Goal: Task Accomplishment & Management: Manage account settings

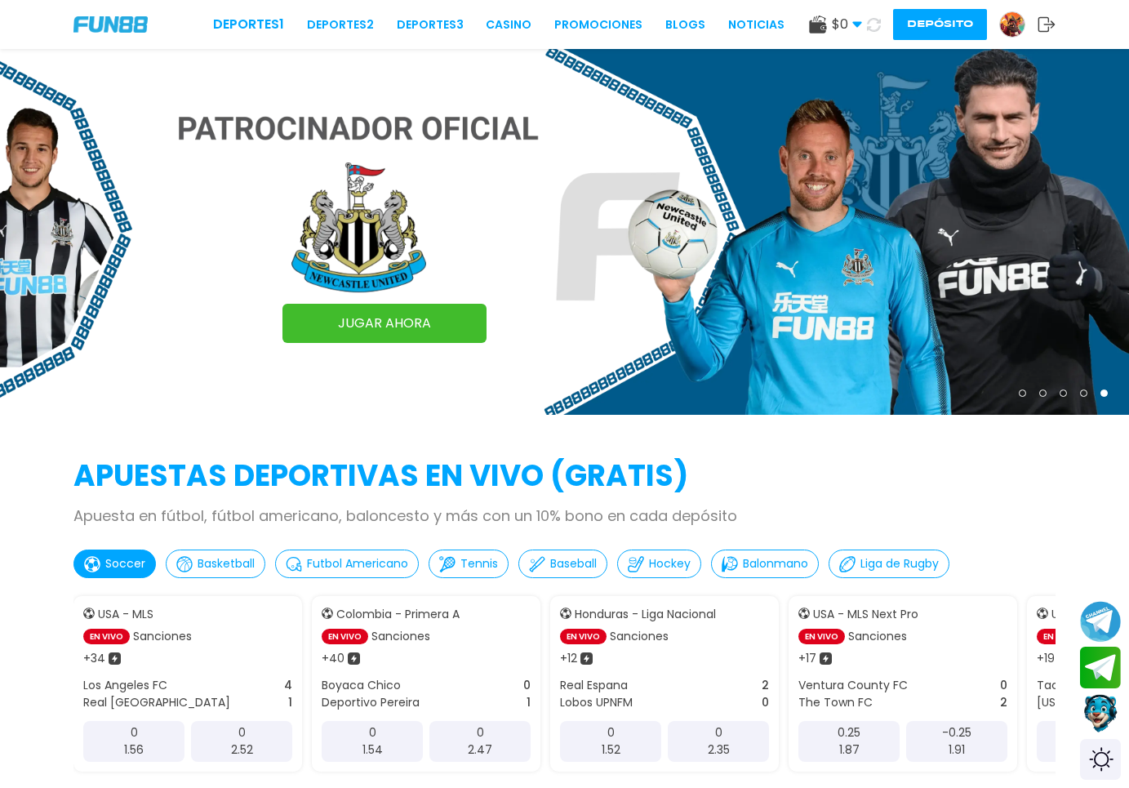
click at [911, 24] on button "Depósito" at bounding box center [940, 24] width 94 height 31
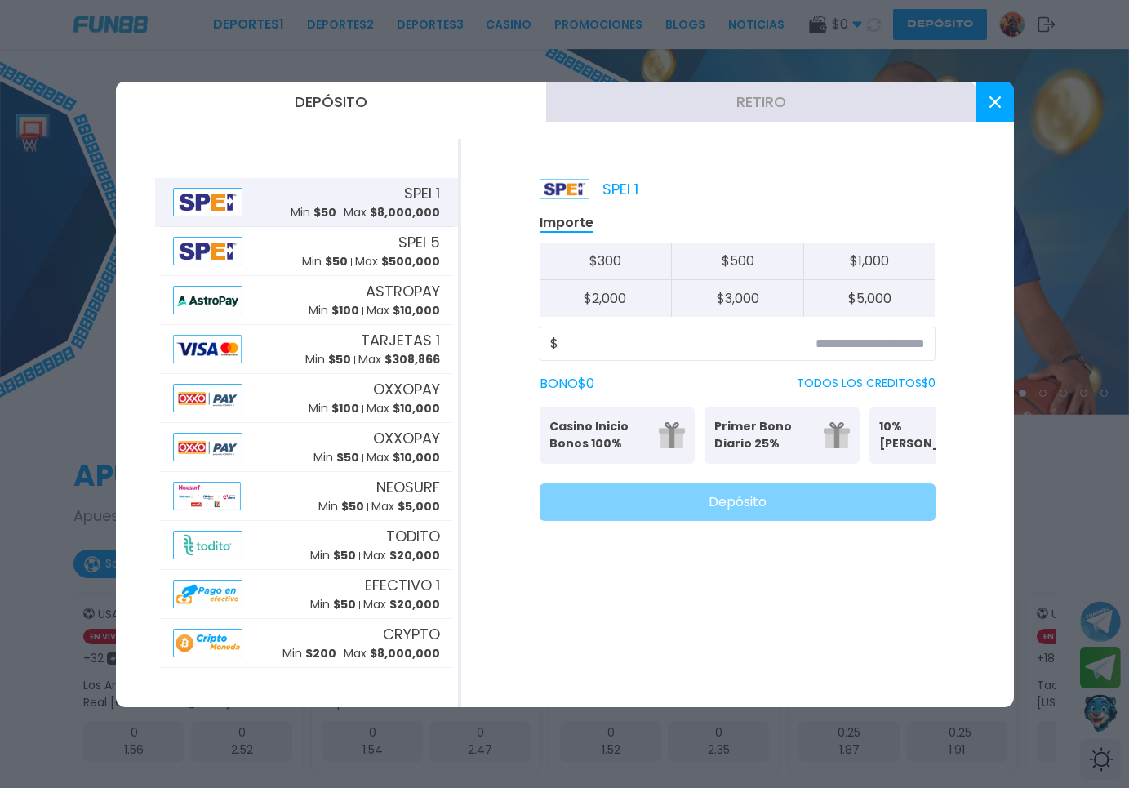
click at [979, 109] on button at bounding box center [995, 102] width 38 height 41
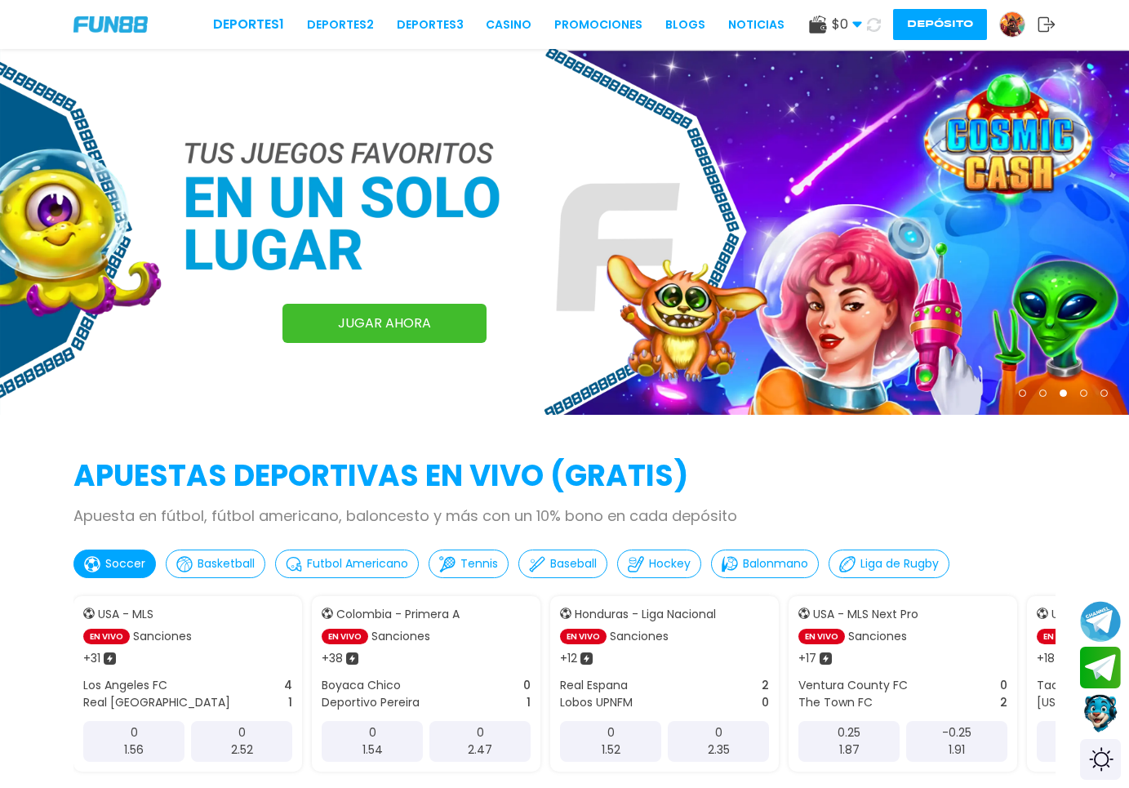
click at [1036, 20] on link at bounding box center [1018, 24] width 38 height 26
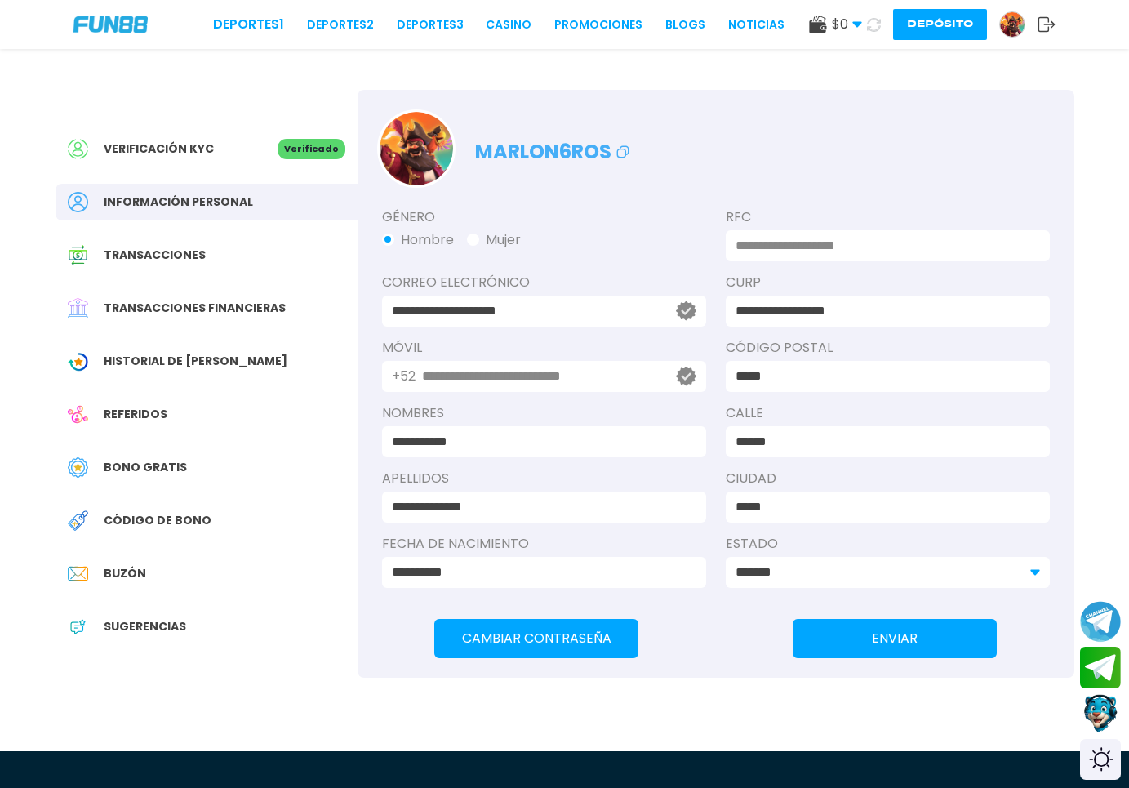
click at [1054, 20] on icon at bounding box center [1046, 24] width 18 height 16
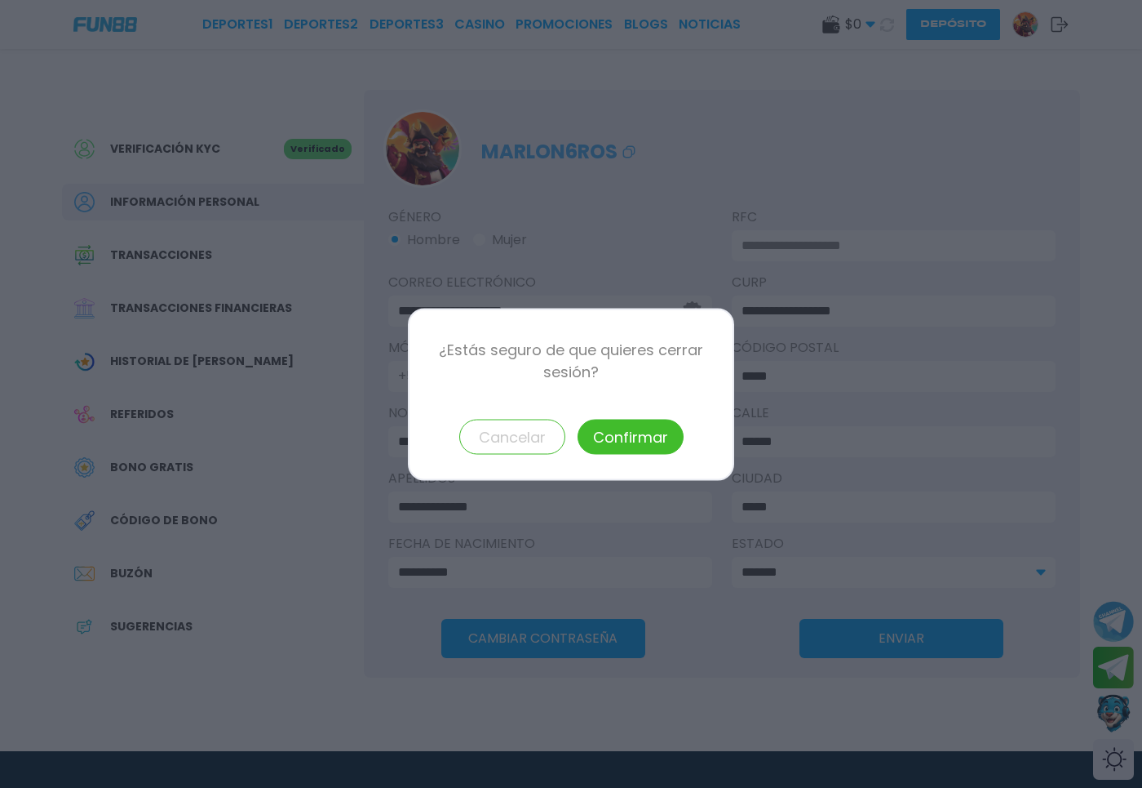
click at [654, 436] on button "Confirmar" at bounding box center [631, 436] width 106 height 35
